Goal: Task Accomplishment & Management: Manage account settings

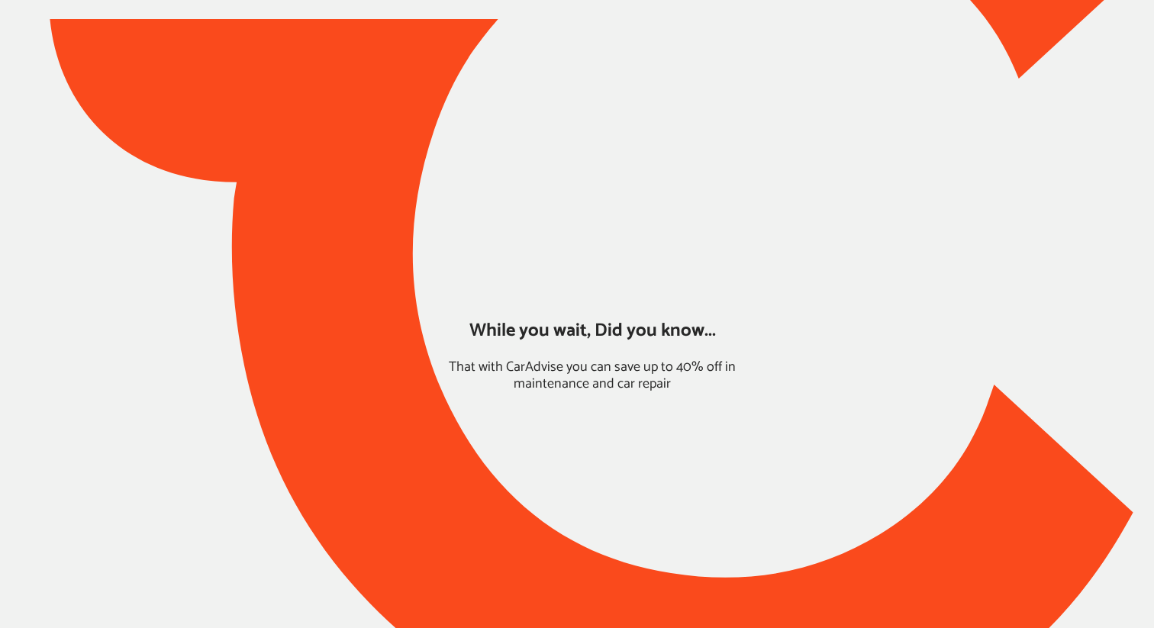
type input "*****"
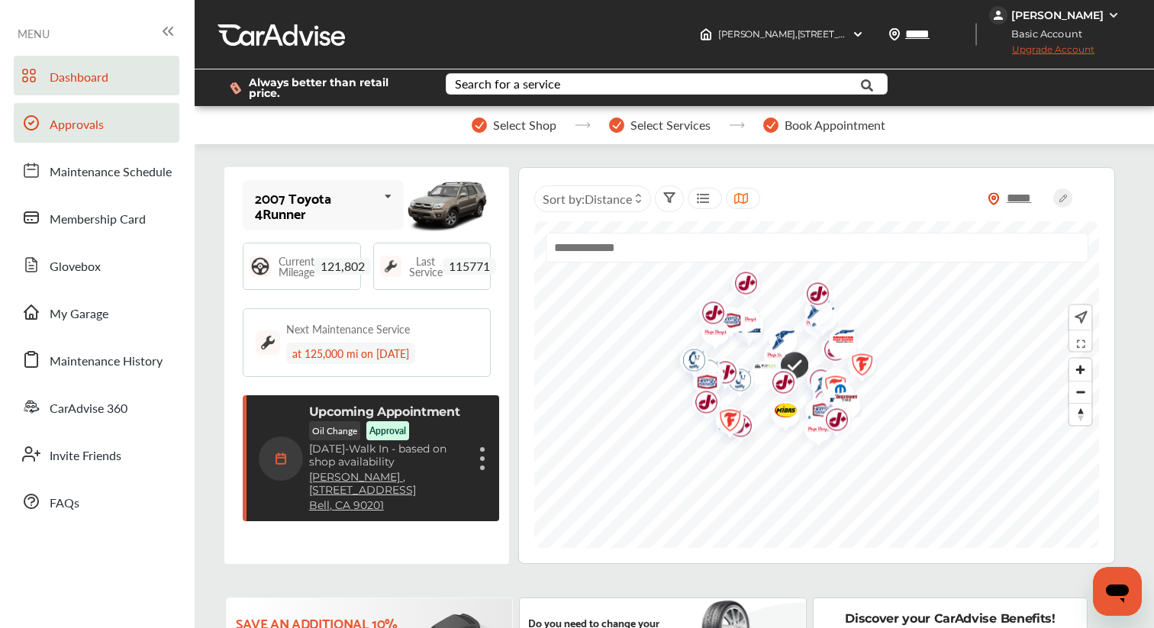
click at [100, 123] on span "Approvals" at bounding box center [77, 125] width 54 height 20
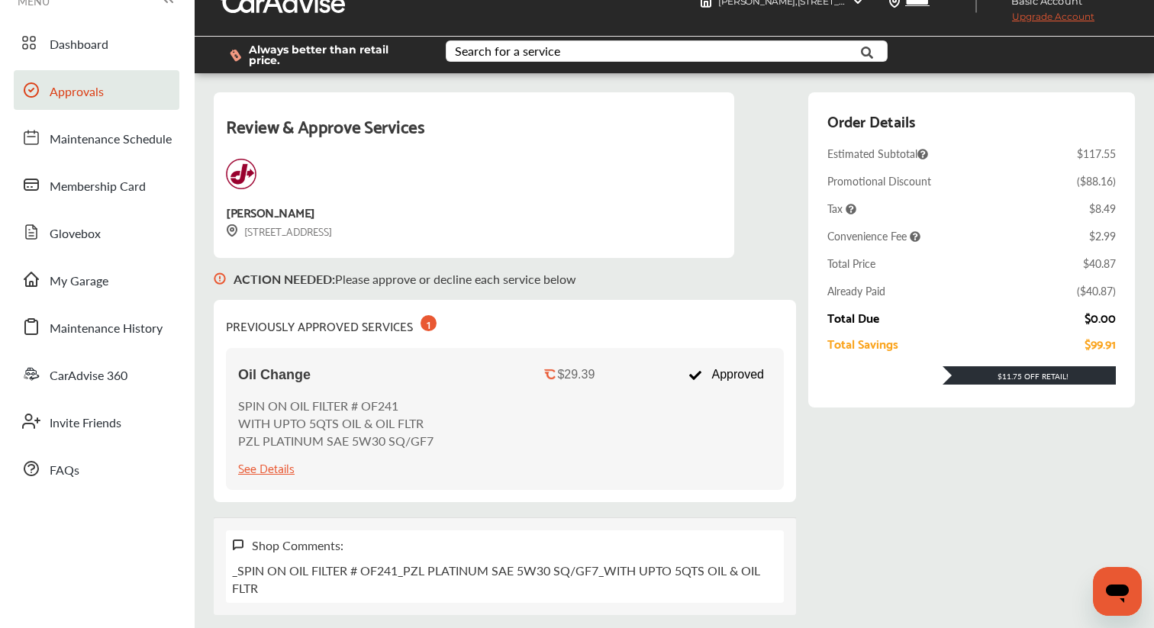
scroll to position [55, 0]
